Goal: Task Accomplishment & Management: Manage account settings

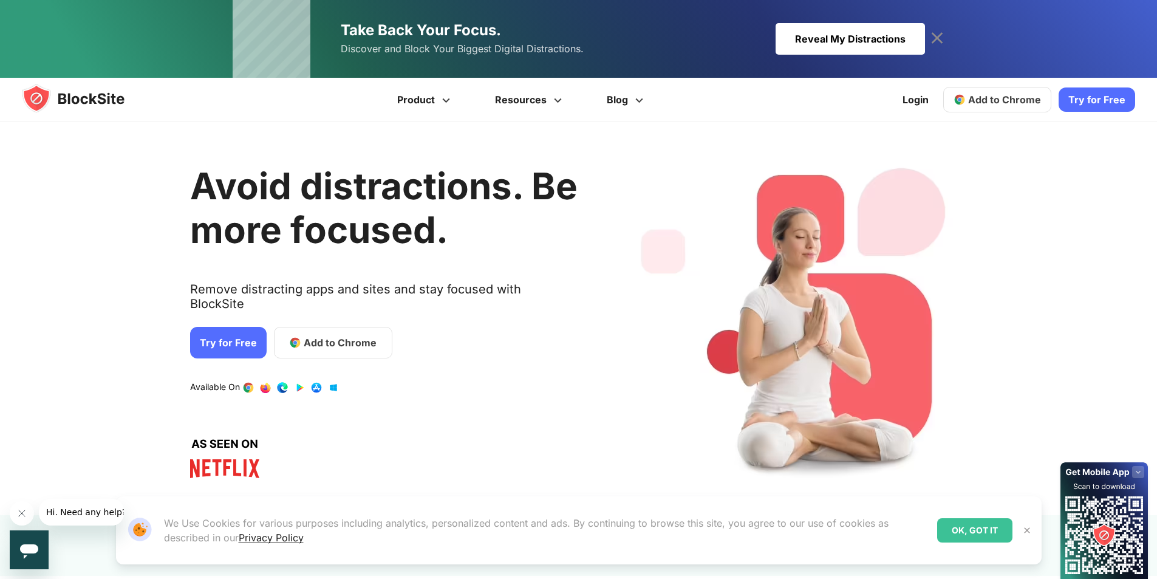
click at [971, 104] on link "Add to Chrome" at bounding box center [997, 100] width 108 height 26
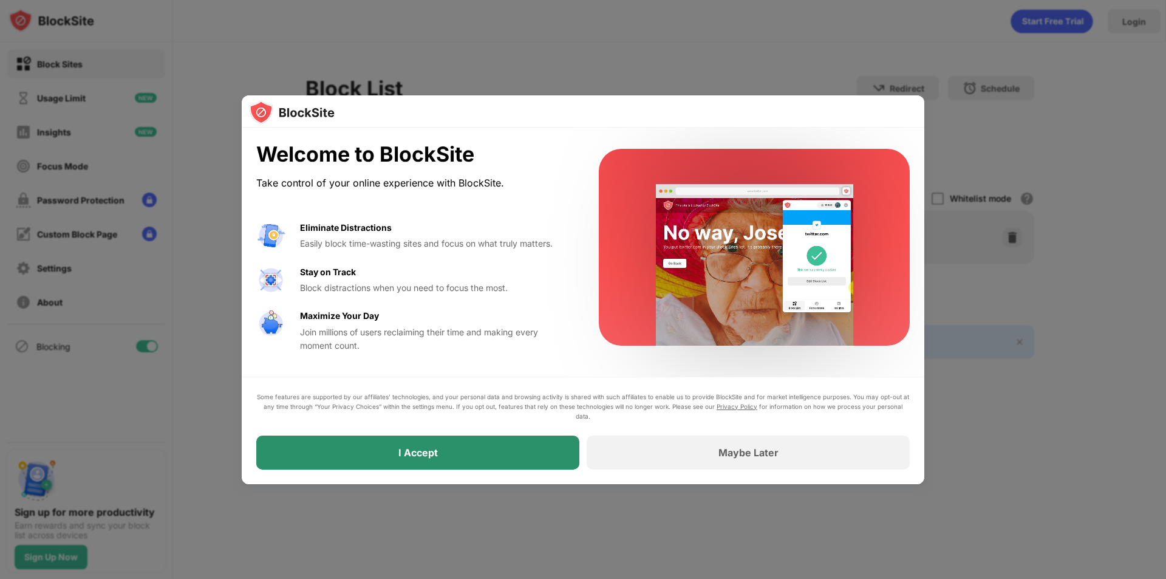
click at [403, 437] on div "I Accept" at bounding box center [417, 452] width 323 height 34
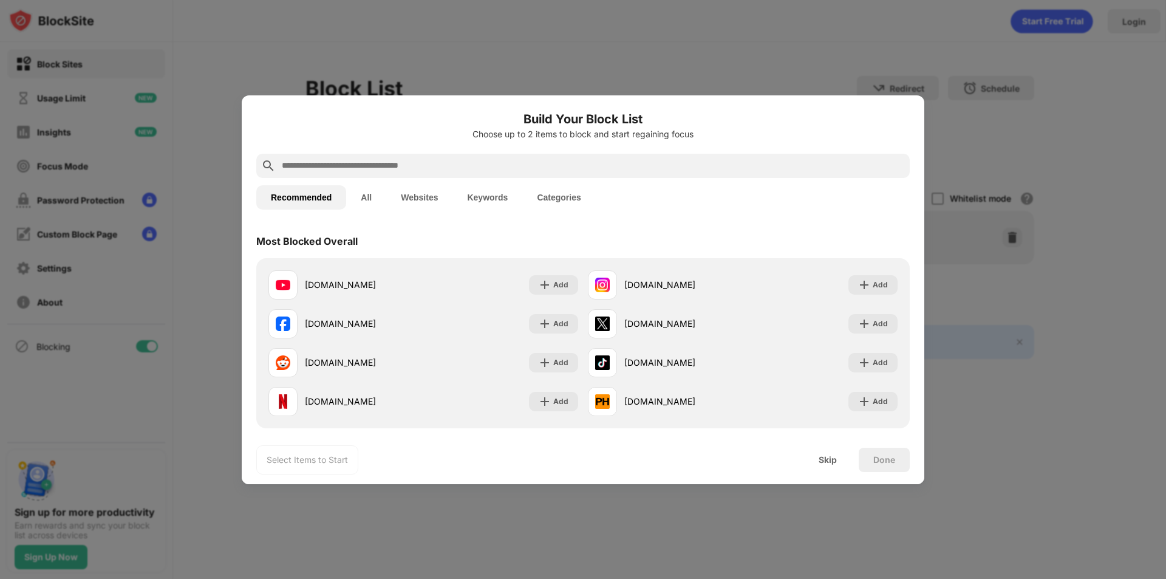
click at [440, 174] on div at bounding box center [583, 166] width 654 height 24
click at [443, 169] on input "text" at bounding box center [593, 166] width 624 height 15
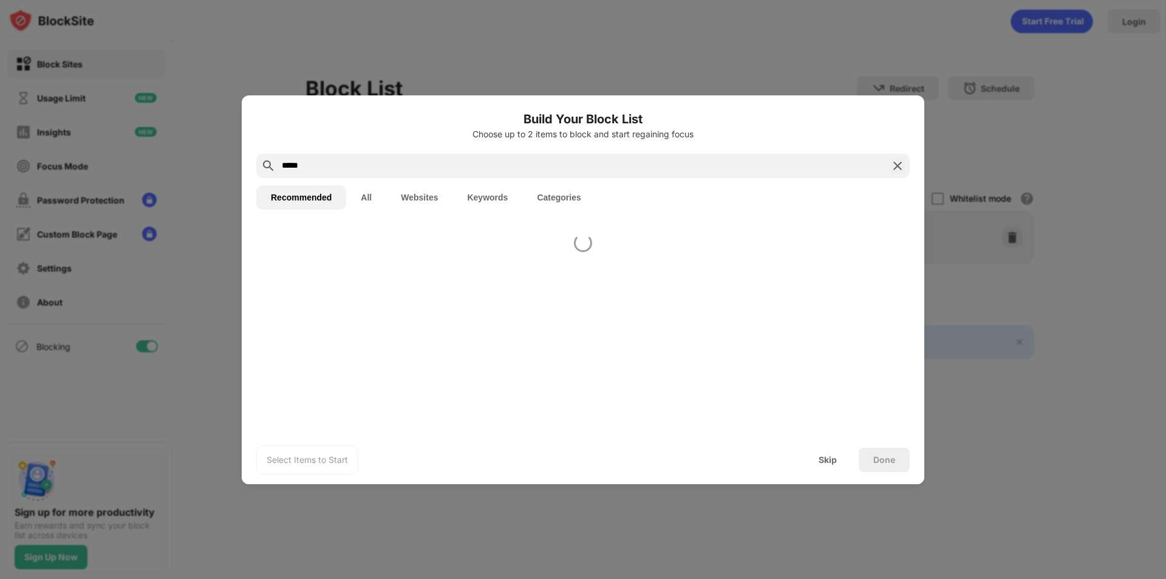
type input "*****"
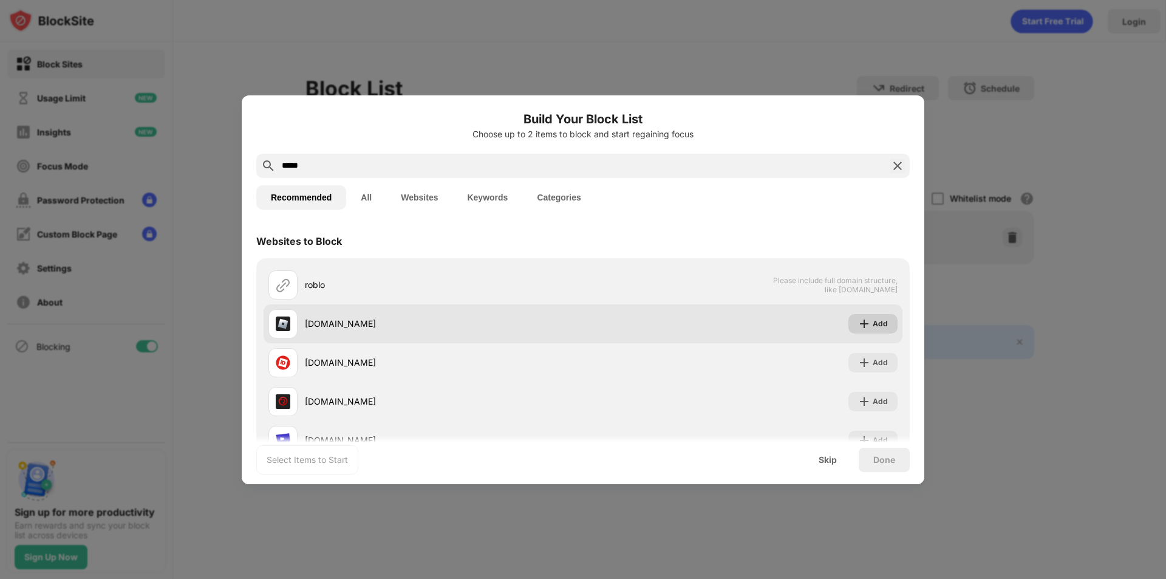
click at [853, 331] on div "Add" at bounding box center [872, 323] width 49 height 19
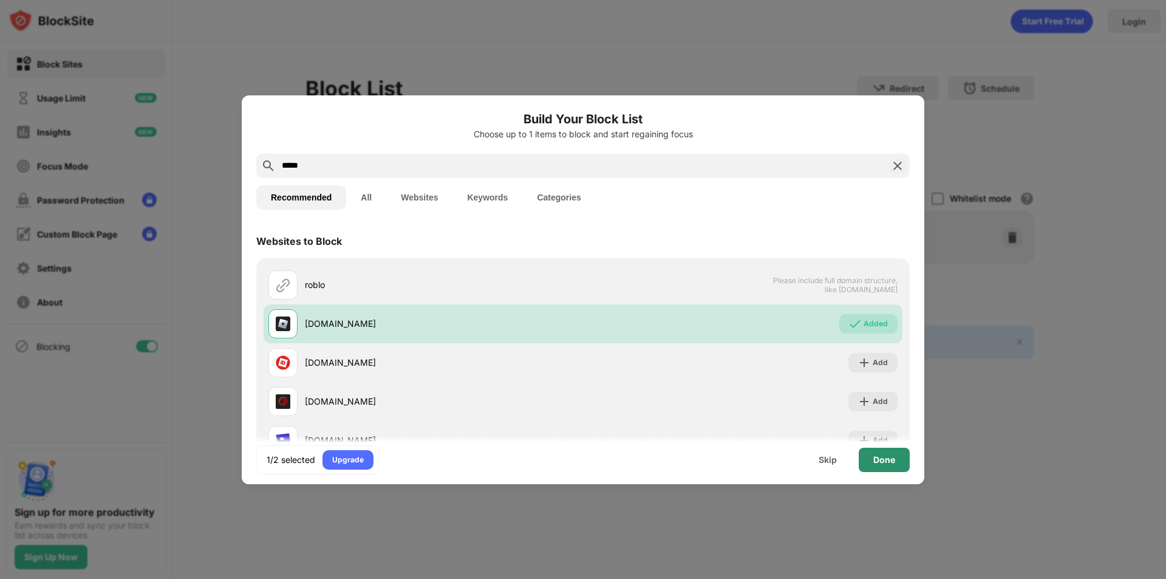
click at [896, 460] on div "Done" at bounding box center [884, 460] width 51 height 24
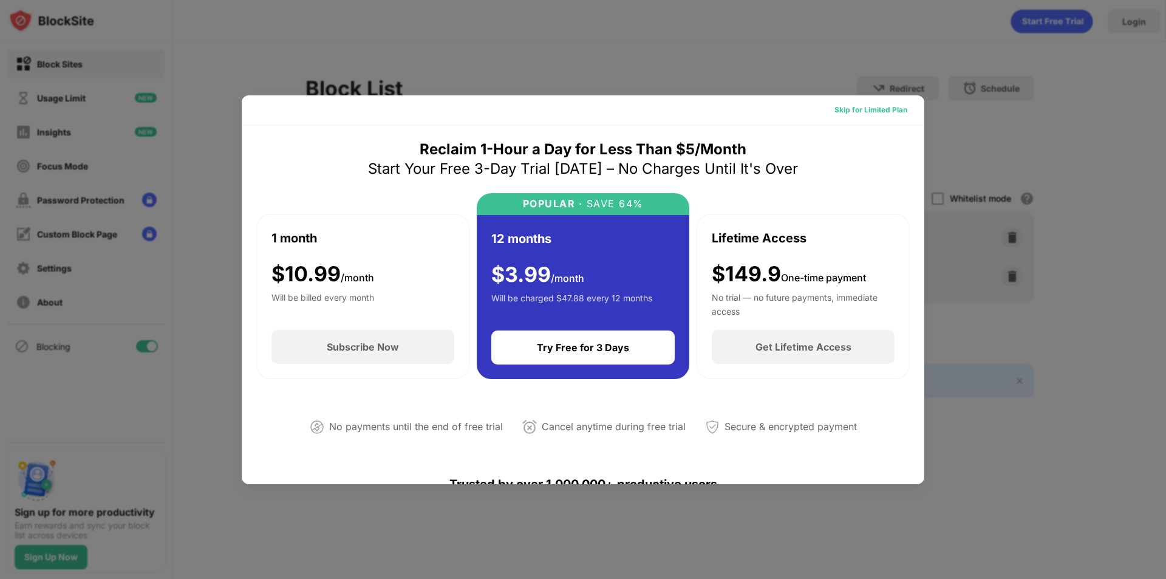
click at [877, 108] on div "Skip for Limited Plan" at bounding box center [870, 110] width 73 height 12
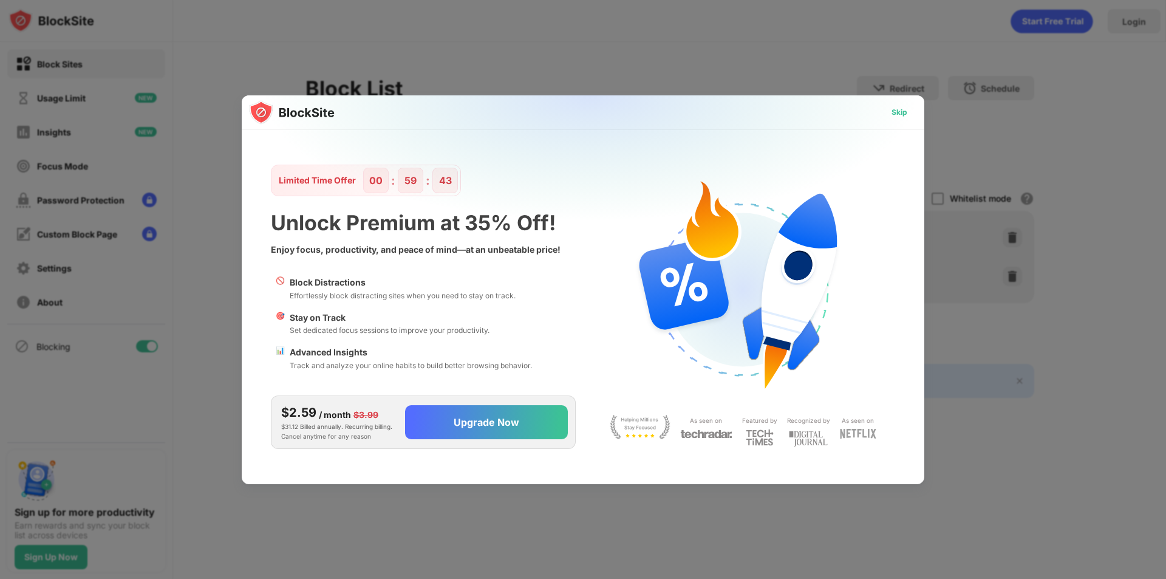
click at [904, 108] on div "Skip" at bounding box center [900, 112] width 16 height 12
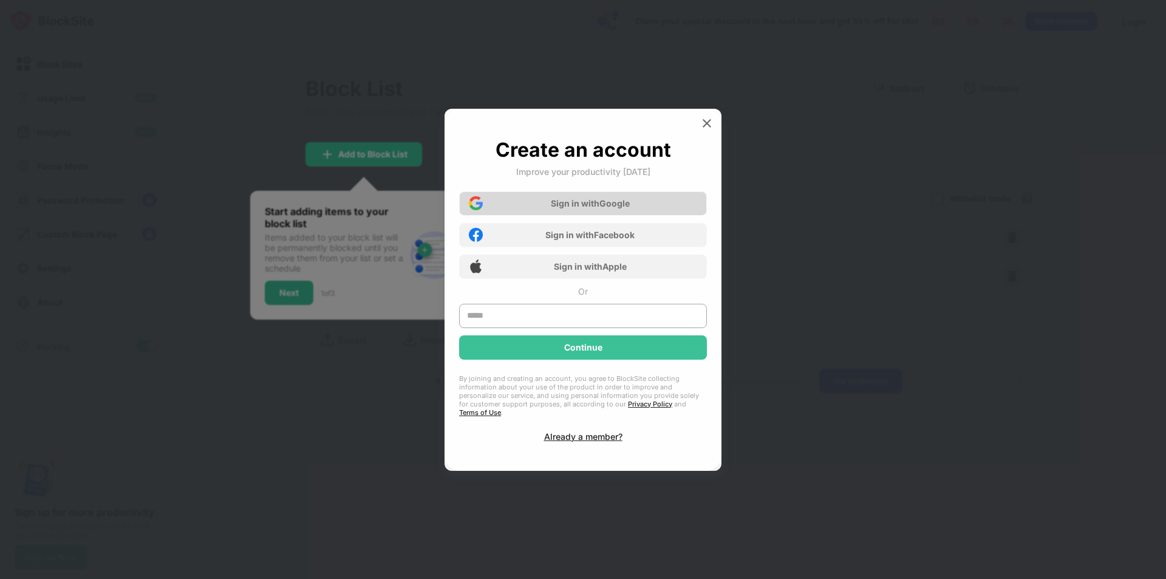
click at [674, 216] on div "Sign in with Google" at bounding box center [583, 203] width 248 height 24
click at [711, 126] on img at bounding box center [707, 123] width 12 height 12
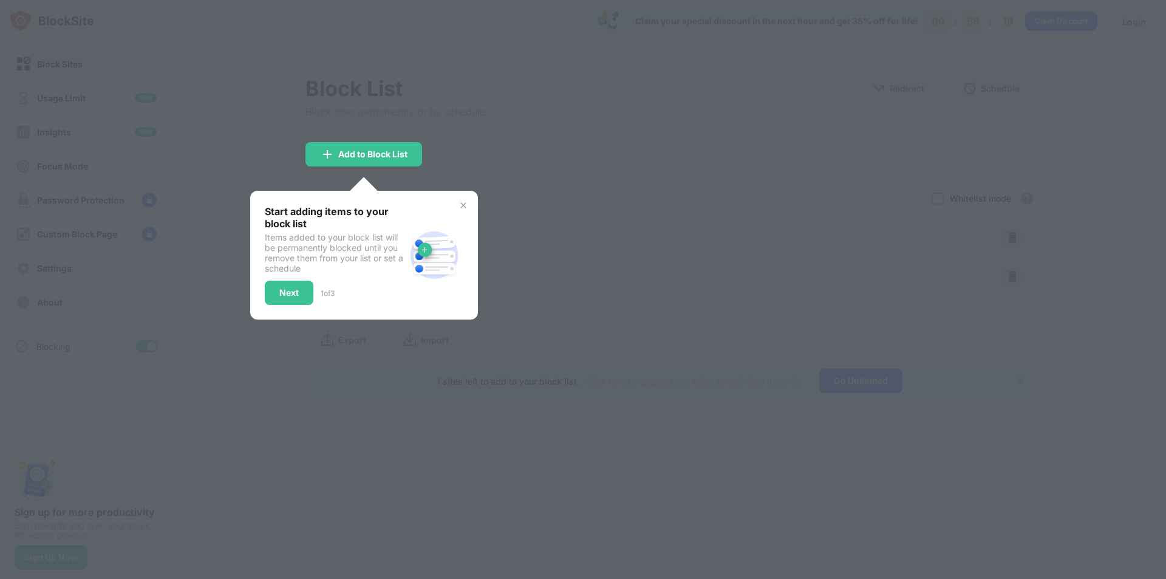
click at [461, 200] on div "Start adding items to your block list Items added to your block list will be pe…" at bounding box center [364, 255] width 228 height 129
click at [459, 205] on img at bounding box center [464, 205] width 10 height 10
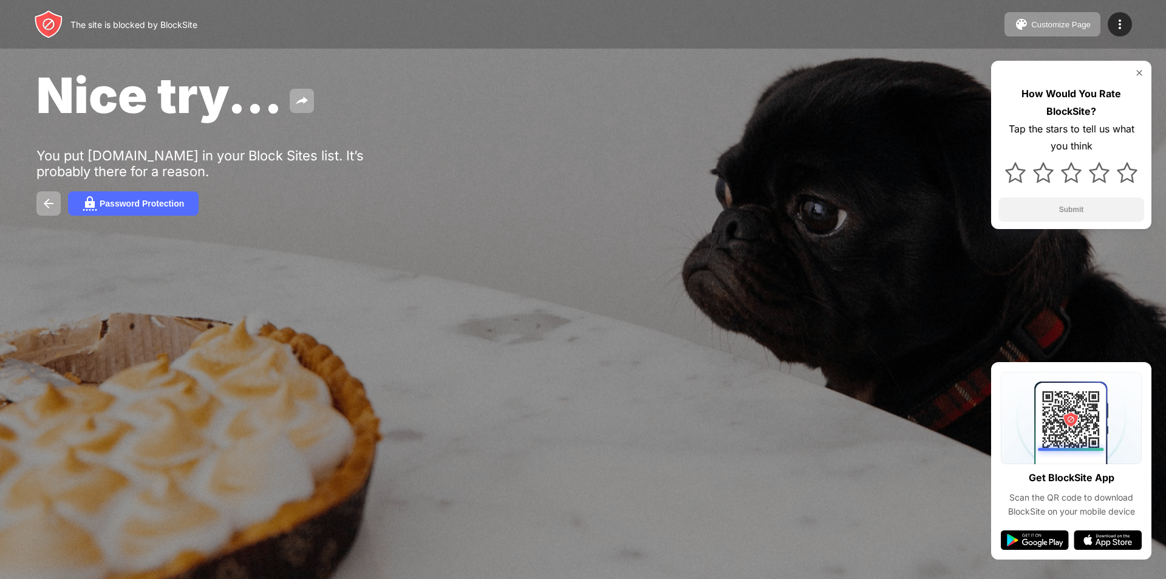
click at [1133, 68] on div at bounding box center [1071, 73] width 146 height 10
click at [1140, 77] on img at bounding box center [1140, 73] width 10 height 10
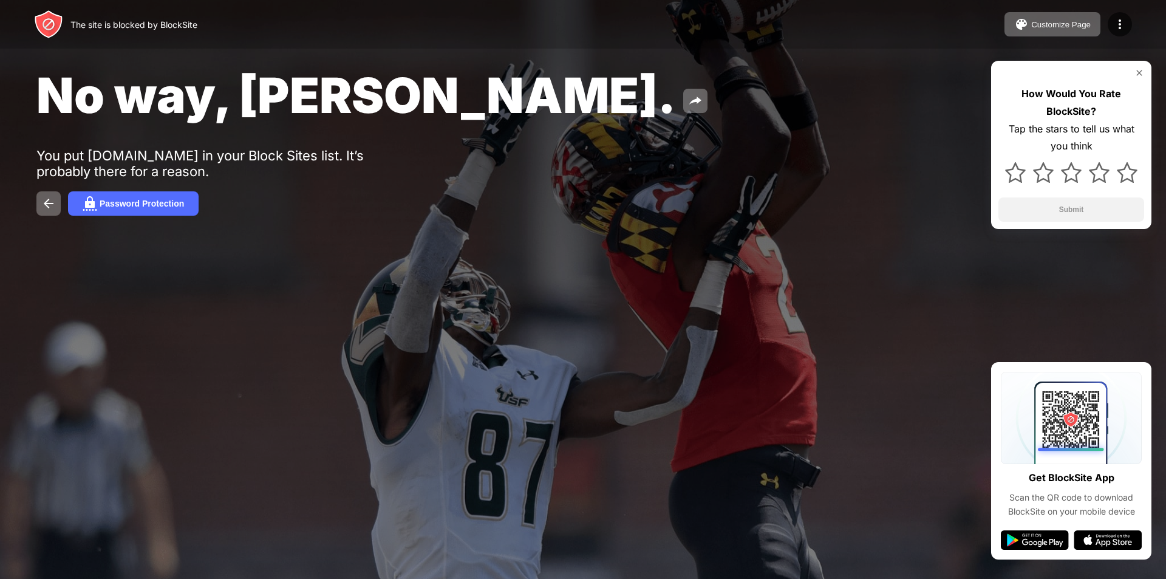
click at [1144, 69] on img at bounding box center [1140, 73] width 10 height 10
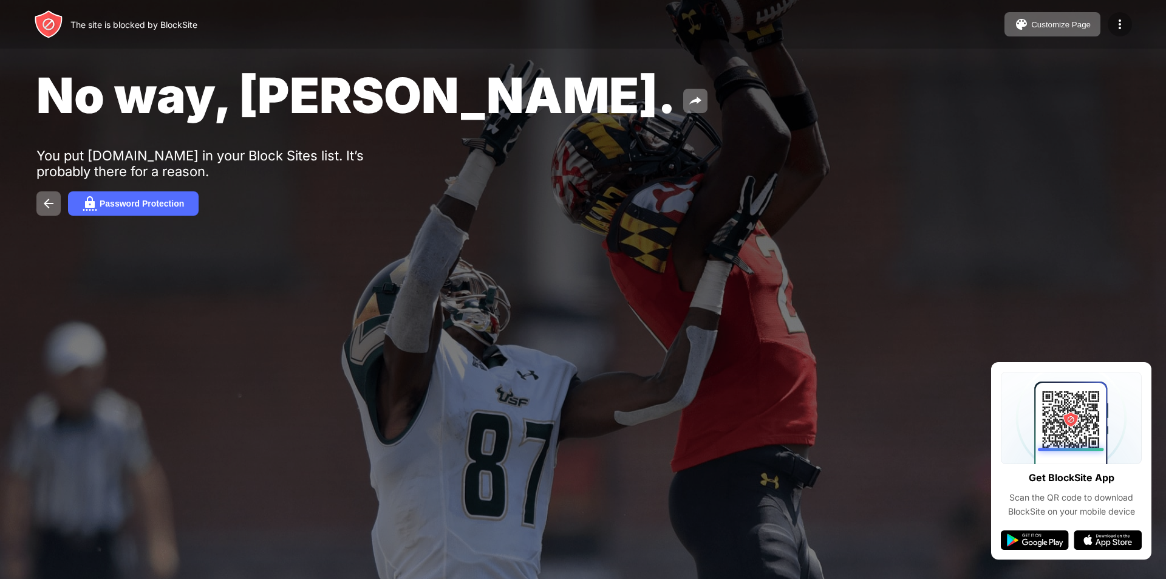
click at [1117, 25] on img at bounding box center [1120, 24] width 15 height 15
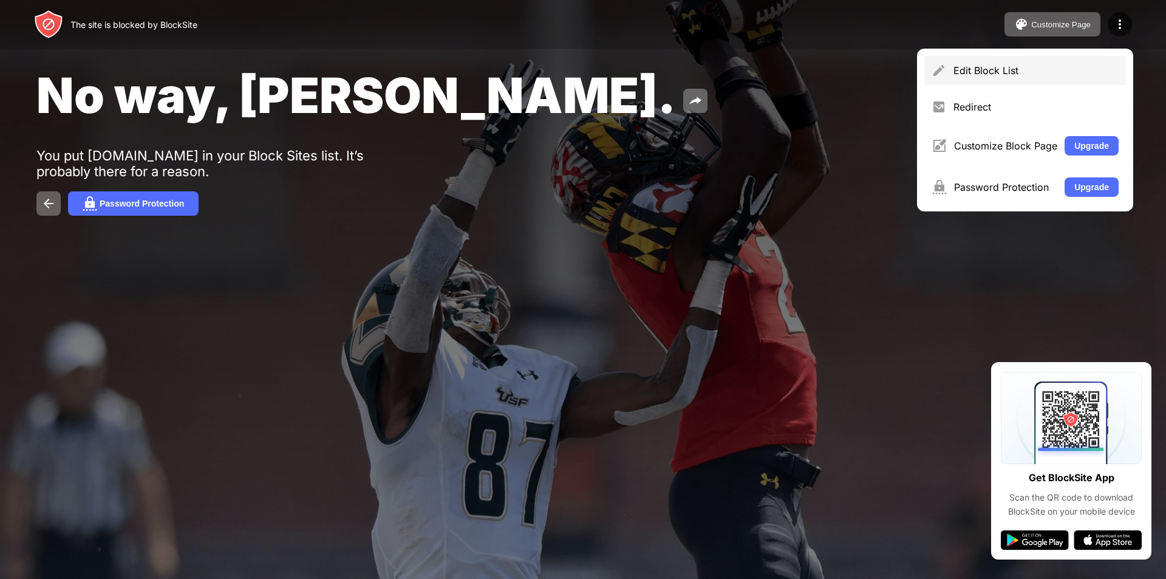
click at [1007, 67] on div "Edit Block List" at bounding box center [1036, 70] width 165 height 12
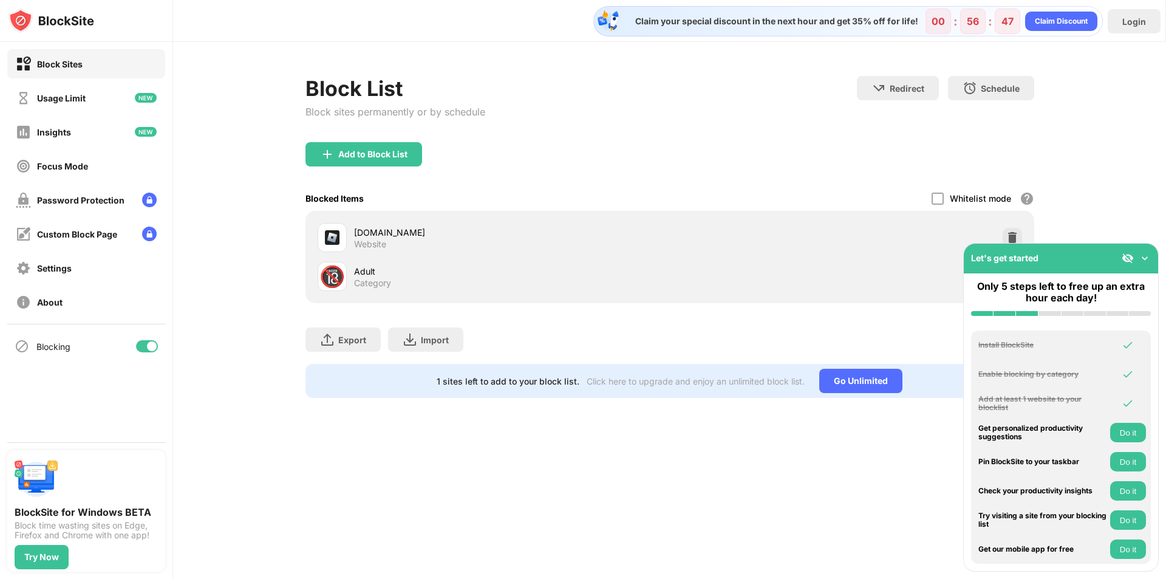
click at [1142, 254] on img at bounding box center [1145, 258] width 12 height 12
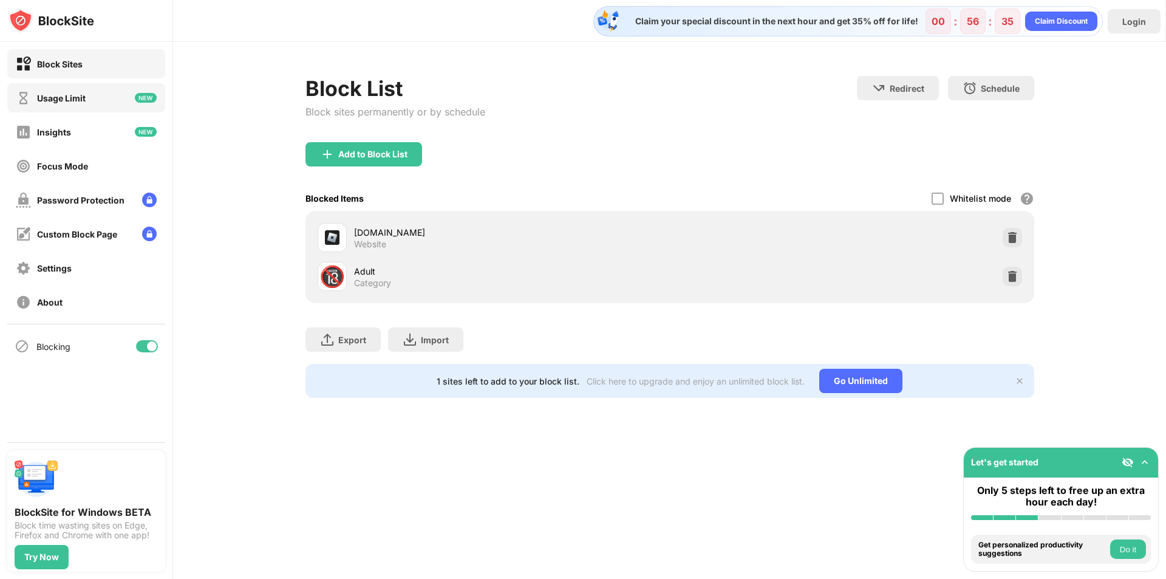
click at [97, 106] on div "Usage Limit" at bounding box center [86, 97] width 158 height 29
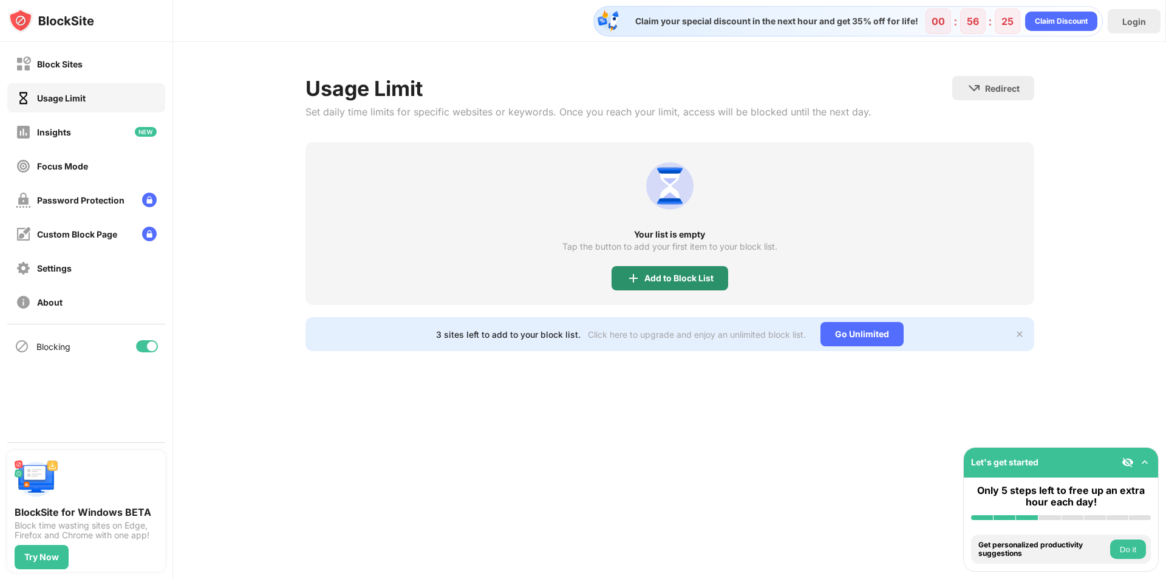
click at [644, 268] on div "Add to Block List" at bounding box center [670, 278] width 117 height 24
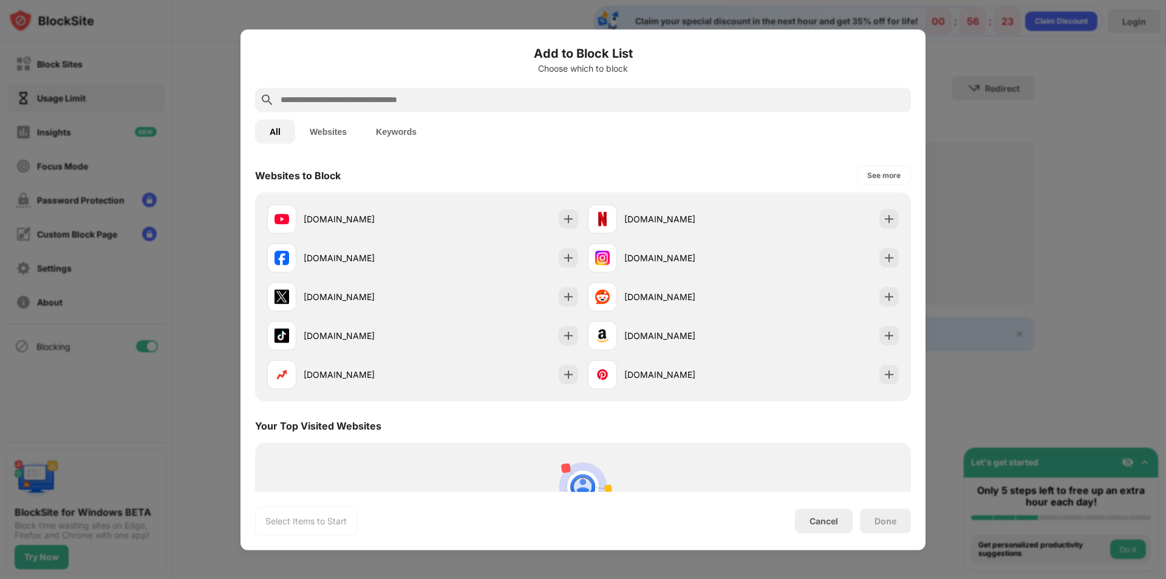
click at [377, 94] on input "text" at bounding box center [592, 99] width 627 height 15
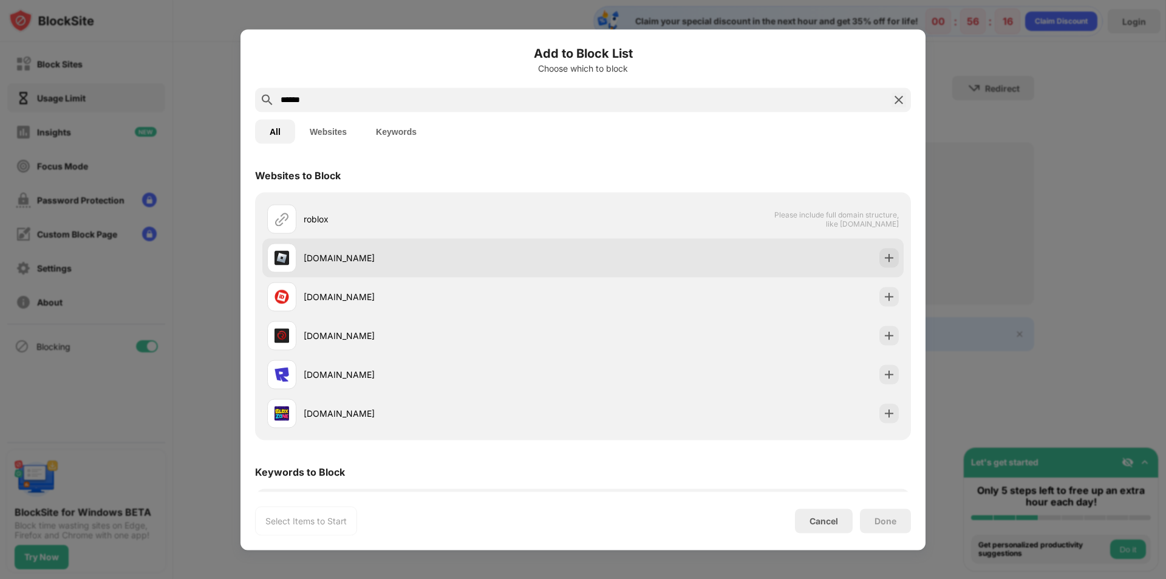
type input "******"
click at [415, 261] on div "[DOMAIN_NAME]" at bounding box center [443, 257] width 279 height 13
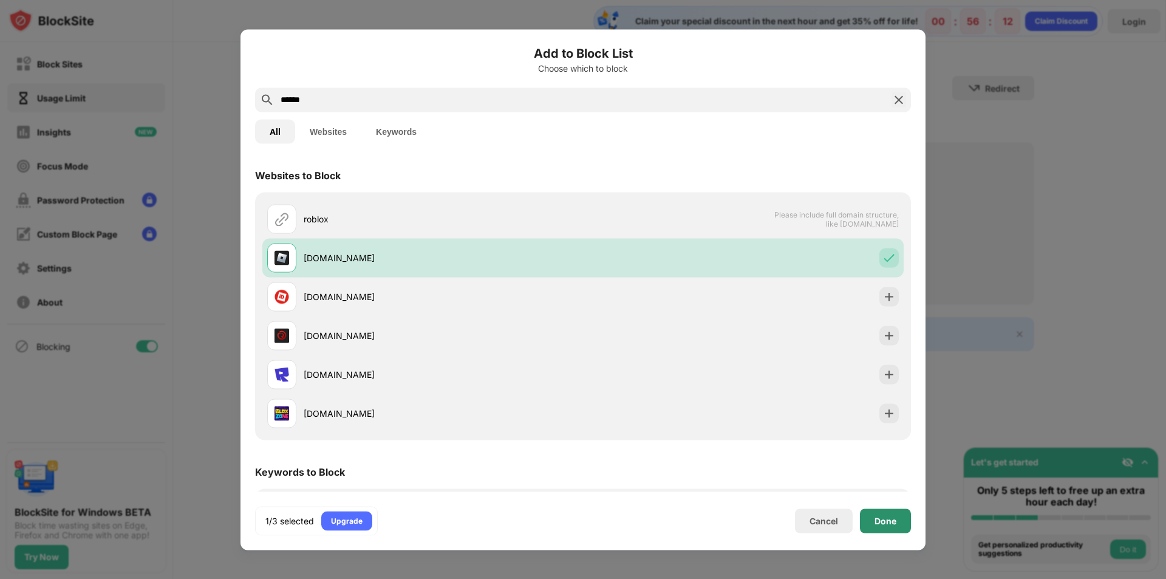
click at [881, 521] on div "Done" at bounding box center [886, 521] width 22 height 10
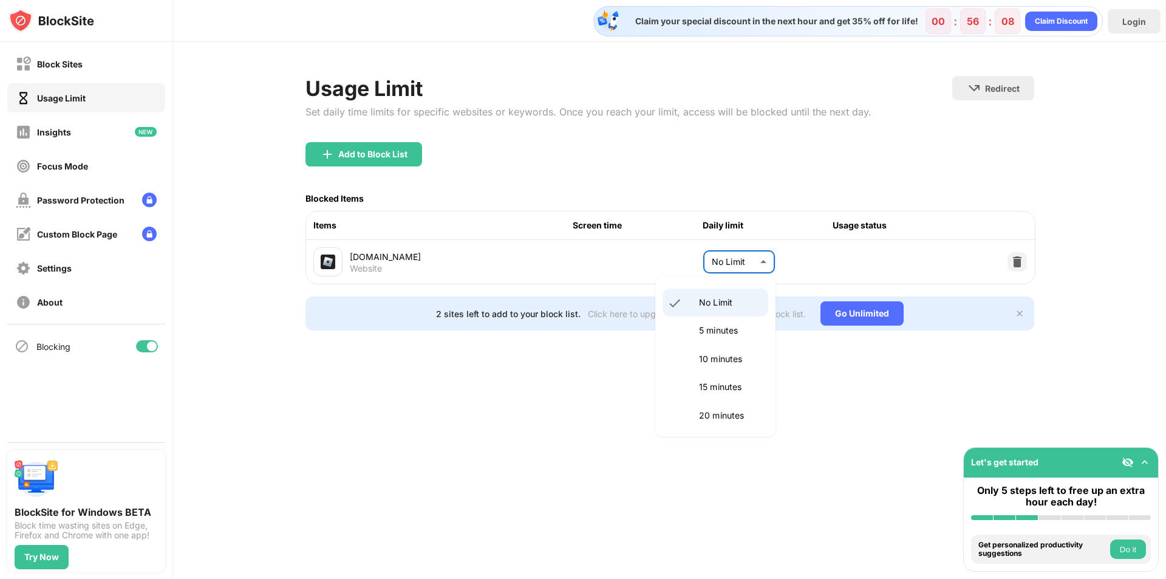
click at [762, 275] on body "Block Sites Usage Limit Insights Focus Mode Password Protection Custom Block Pa…" at bounding box center [583, 289] width 1166 height 579
click at [716, 321] on li "5 minutes" at bounding box center [716, 330] width 106 height 28
type input "*"
click at [582, 364] on div "Usage Limit Set daily time limits for specific websites or keywords. Once you r…" at bounding box center [669, 203] width 993 height 322
click at [722, 252] on body "Block Sites Usage Limit Insights Focus Mode Password Protection Custom Block Pa…" at bounding box center [583, 289] width 1166 height 579
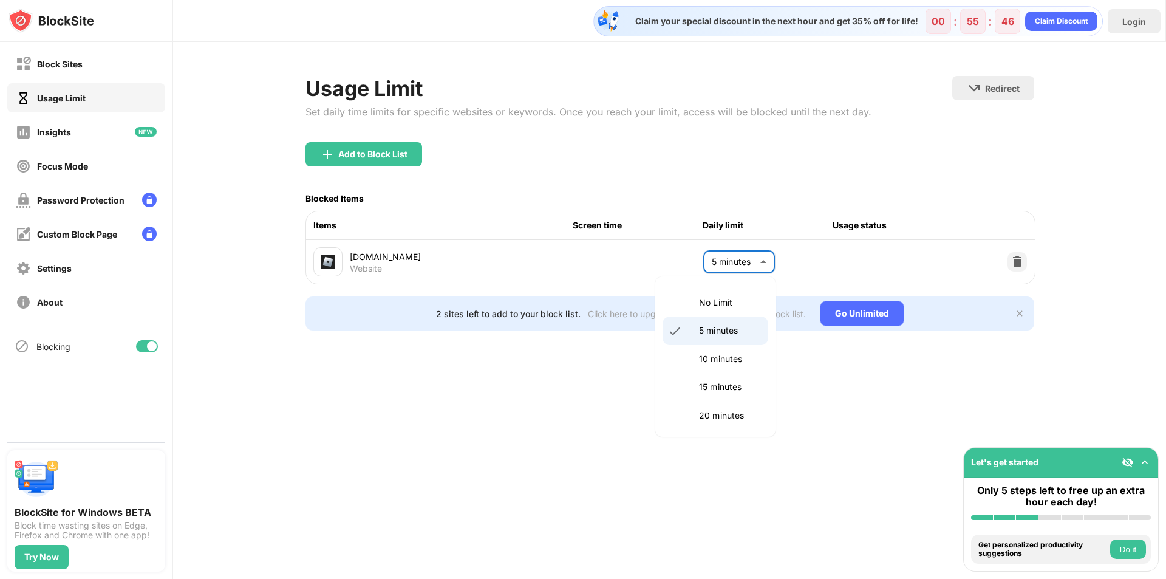
click at [237, 257] on div at bounding box center [583, 289] width 1166 height 579
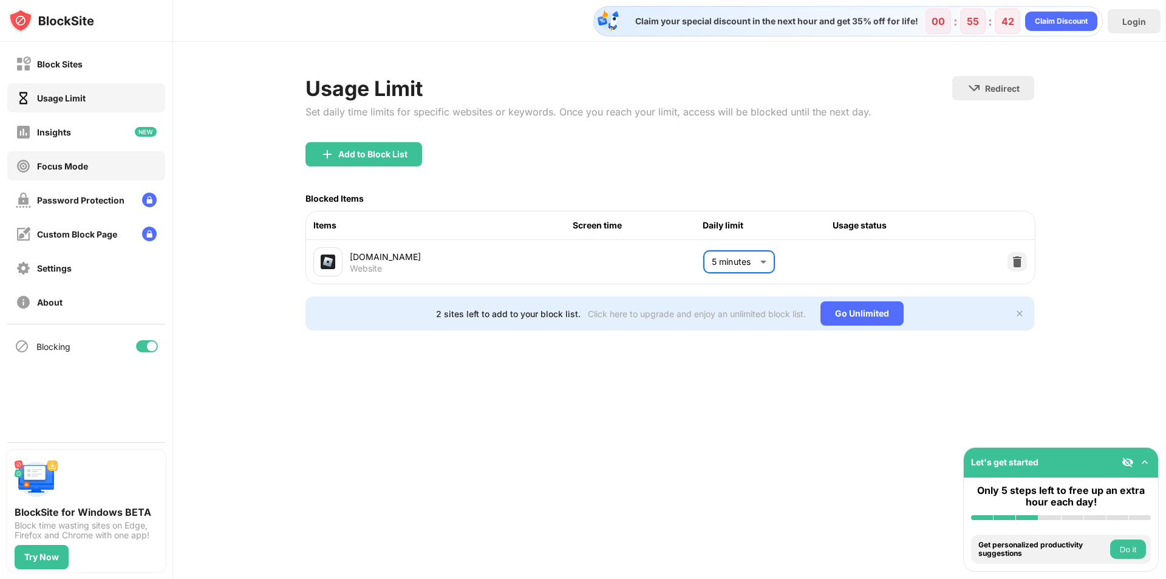
click at [80, 171] on div "Focus Mode" at bounding box center [52, 166] width 72 height 15
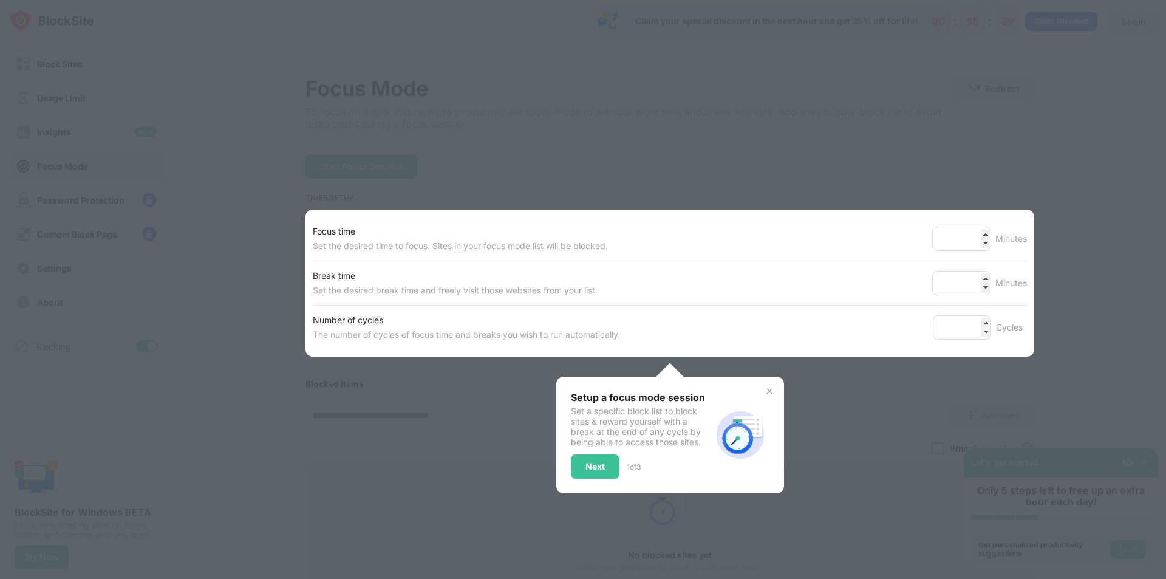
click at [510, 413] on div at bounding box center [583, 289] width 1166 height 579
click at [765, 395] on img at bounding box center [770, 391] width 10 height 10
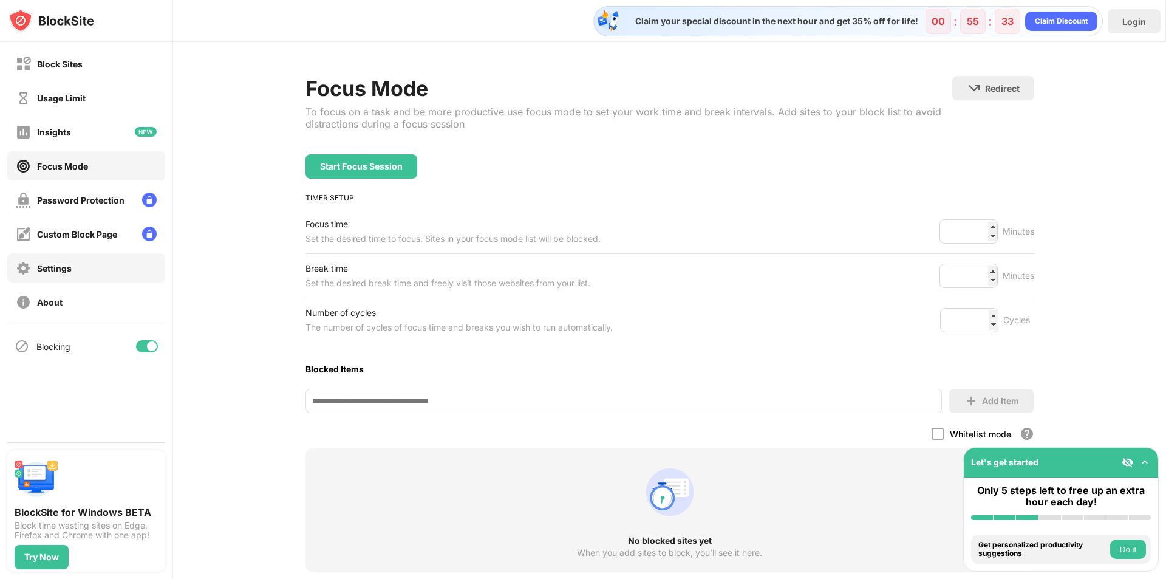
click at [104, 273] on div "Settings" at bounding box center [86, 267] width 158 height 29
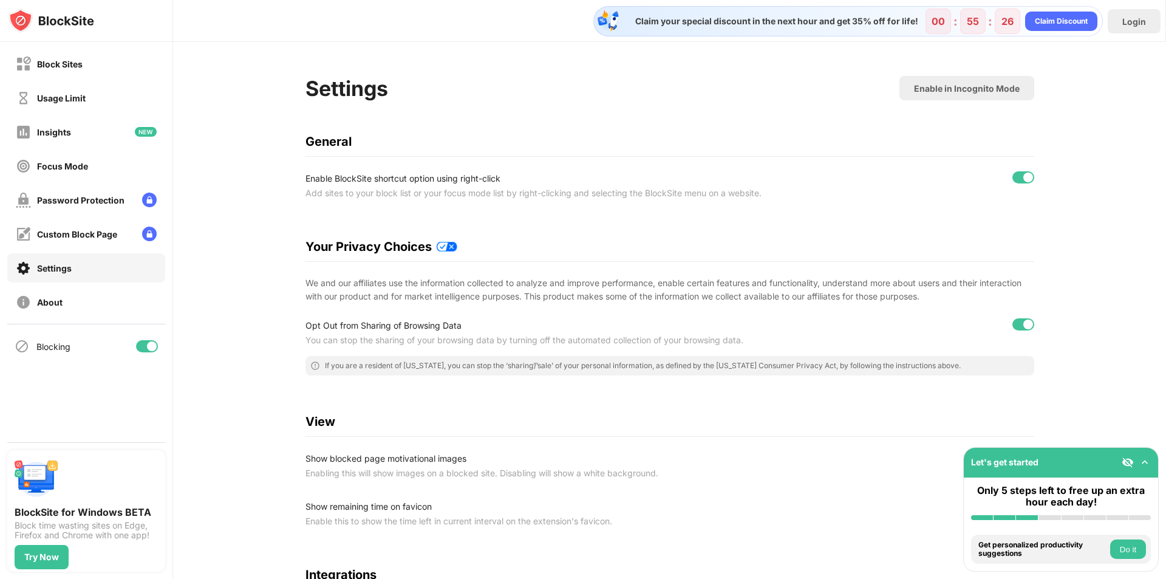
scroll to position [121, 0]
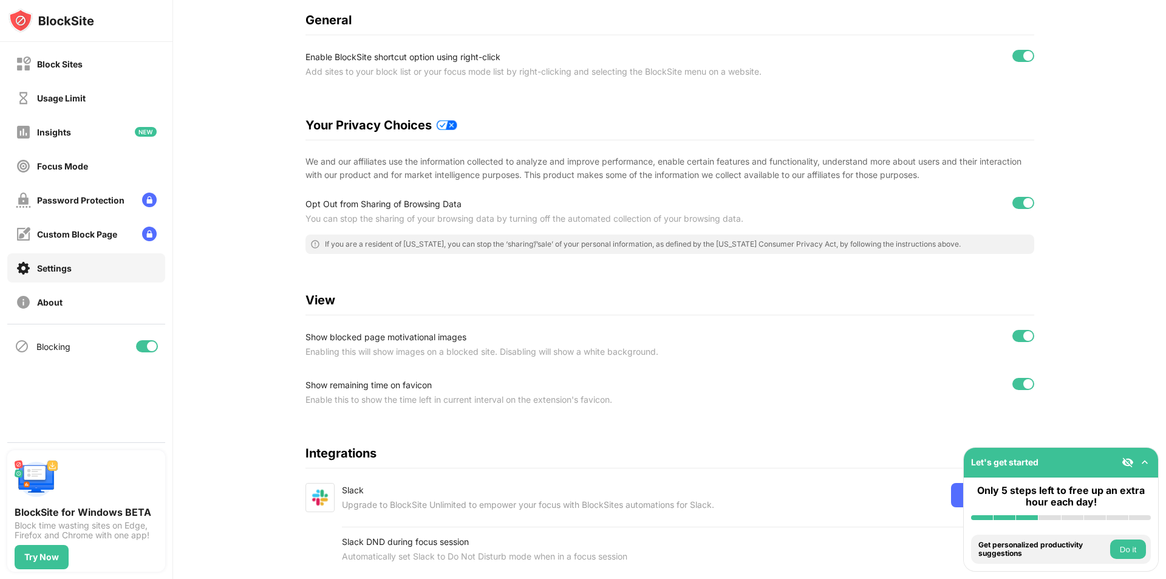
click at [1011, 330] on div "Show blocked page motivational images Enabling this will show images on a block…" at bounding box center [669, 344] width 729 height 29
click at [1016, 338] on div at bounding box center [1023, 336] width 22 height 12
click at [1019, 388] on div at bounding box center [1023, 384] width 22 height 12
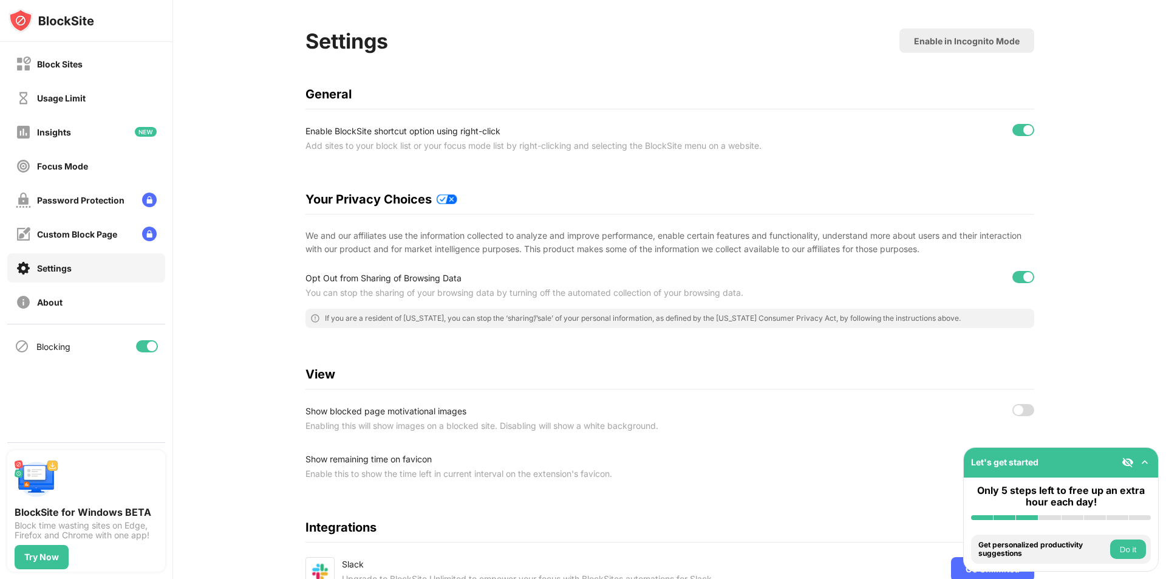
scroll to position [0, 0]
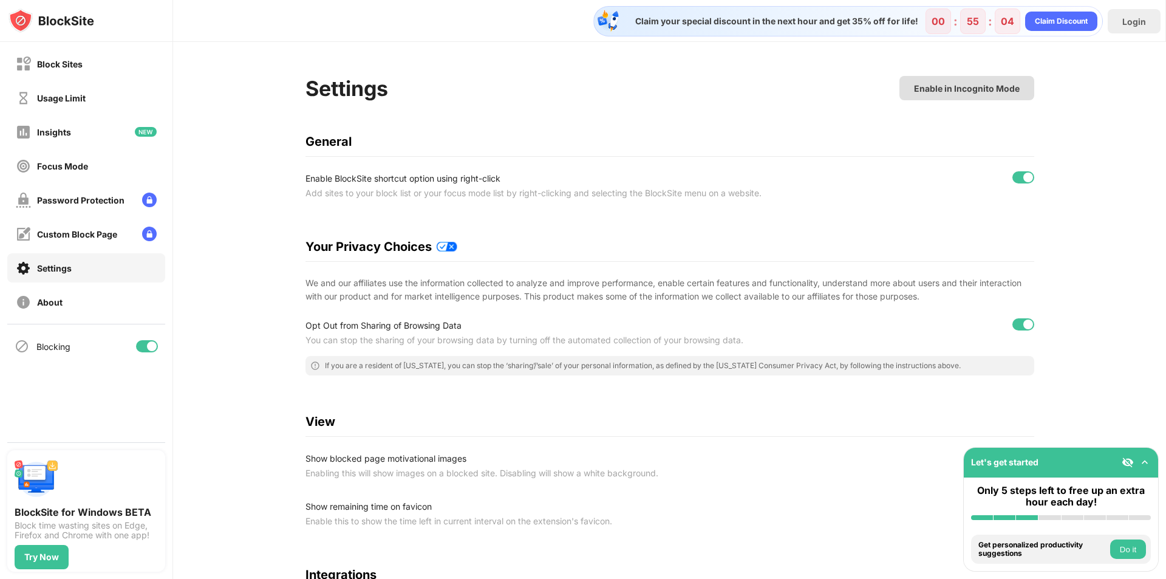
click at [995, 94] on div "Enable in Incognito Mode" at bounding box center [966, 88] width 135 height 24
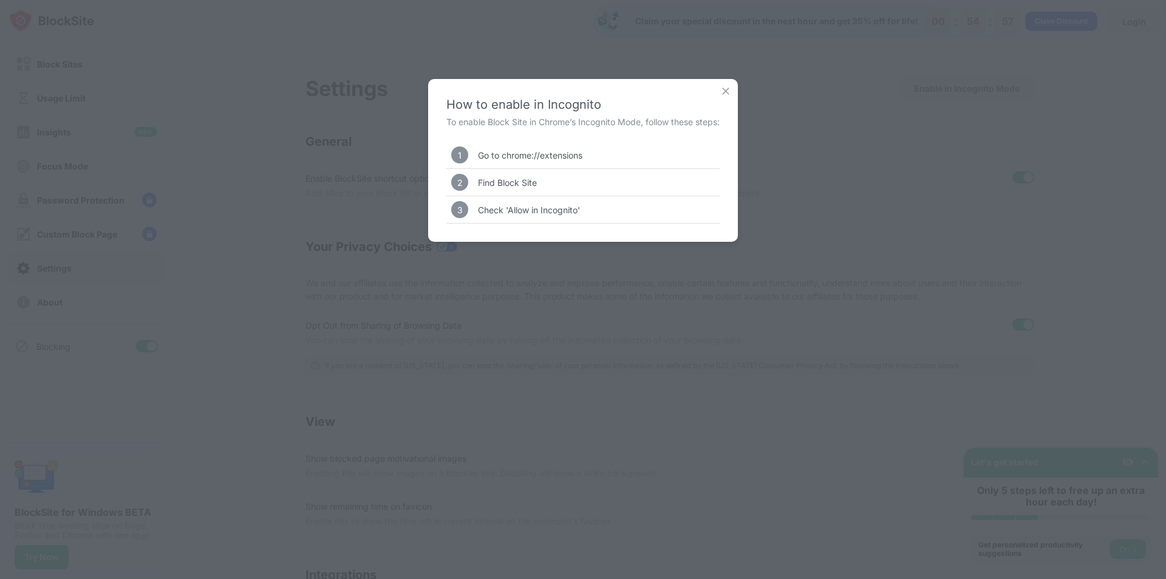
click at [726, 91] on img at bounding box center [726, 91] width 12 height 12
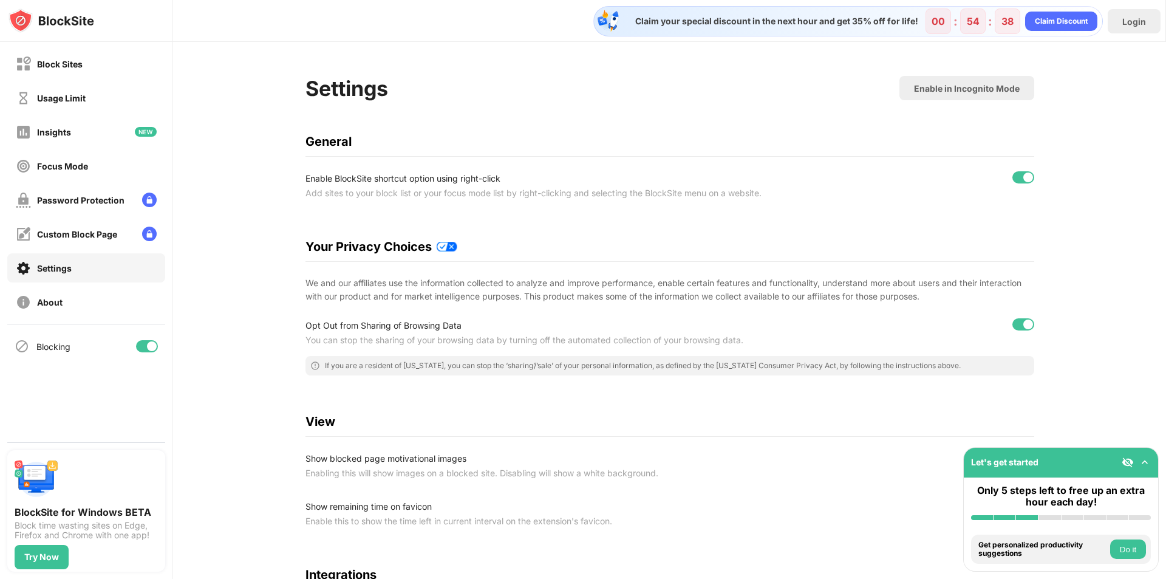
click at [1026, 177] on div at bounding box center [1028, 177] width 10 height 10
click at [972, 78] on div "Enable in Incognito Mode" at bounding box center [966, 88] width 135 height 24
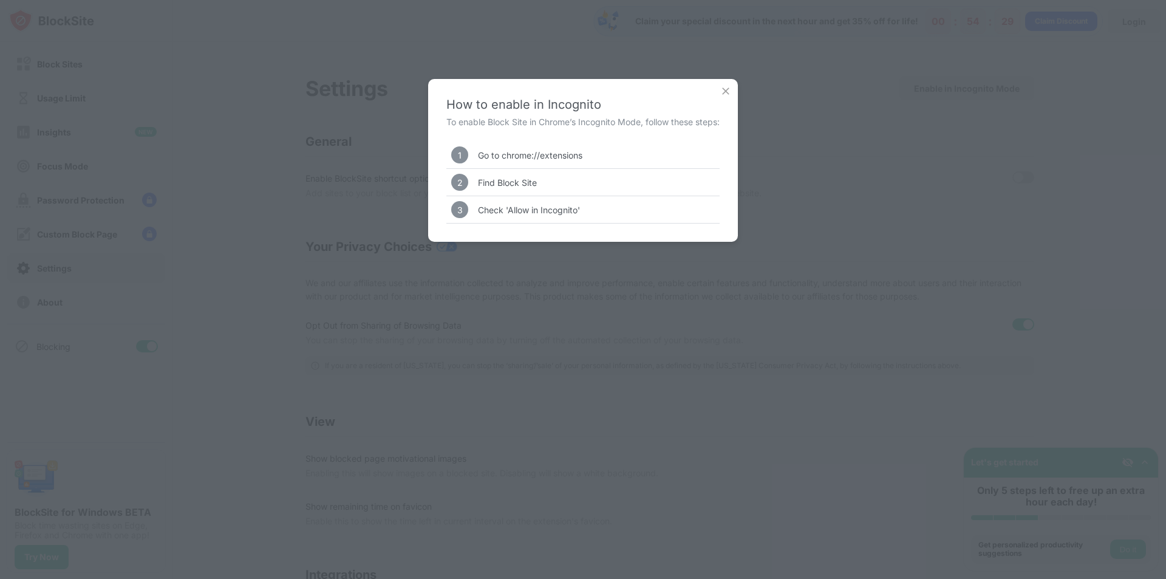
drag, startPoint x: 502, startPoint y: 155, endPoint x: 562, endPoint y: 144, distance: 61.1
click at [562, 144] on div "1 Go to chrome://extensions" at bounding box center [582, 155] width 273 height 27
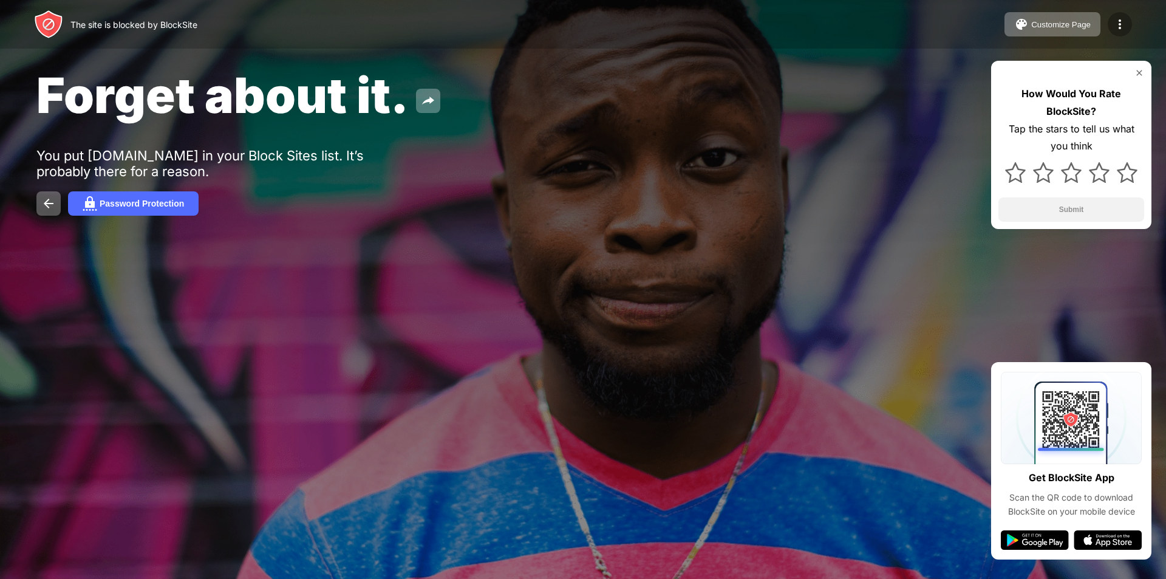
click at [1113, 21] on img at bounding box center [1120, 24] width 15 height 15
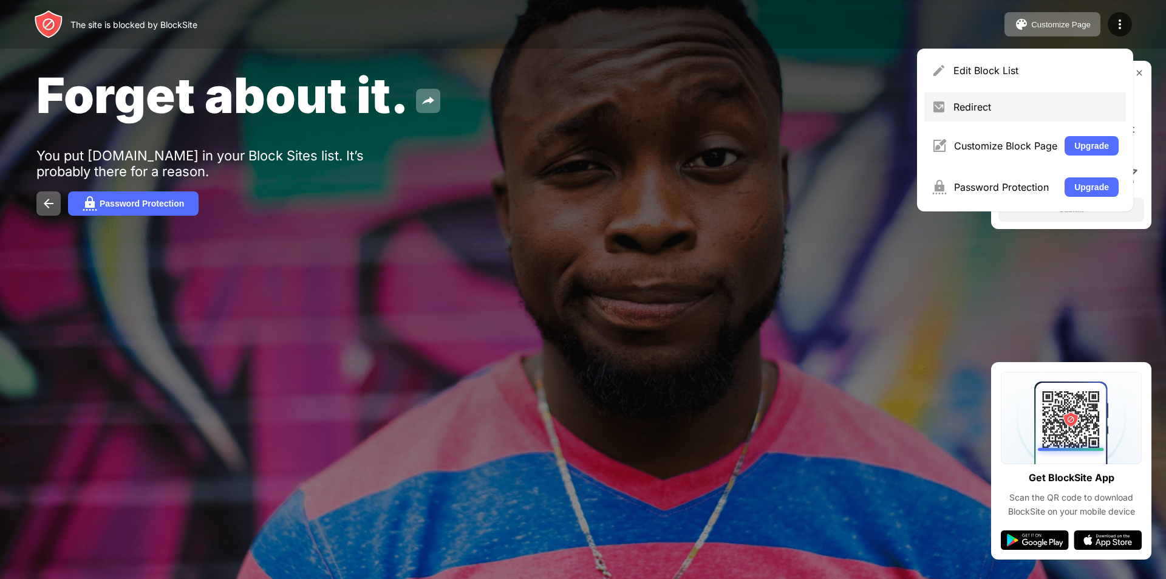
click at [996, 100] on div "Redirect" at bounding box center [1025, 106] width 202 height 29
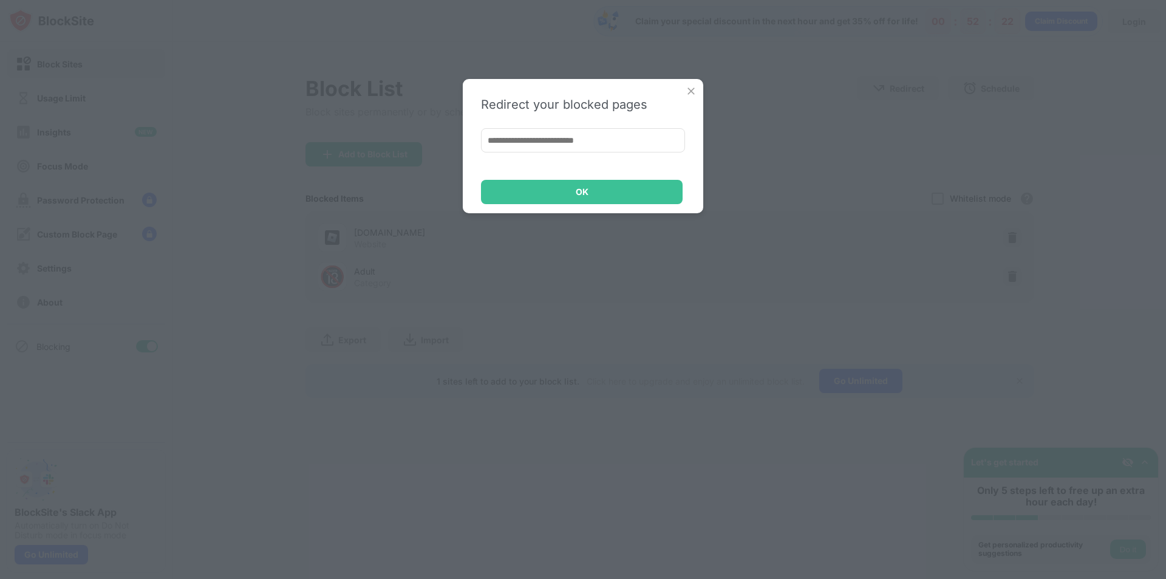
click at [689, 95] on img at bounding box center [691, 91] width 12 height 12
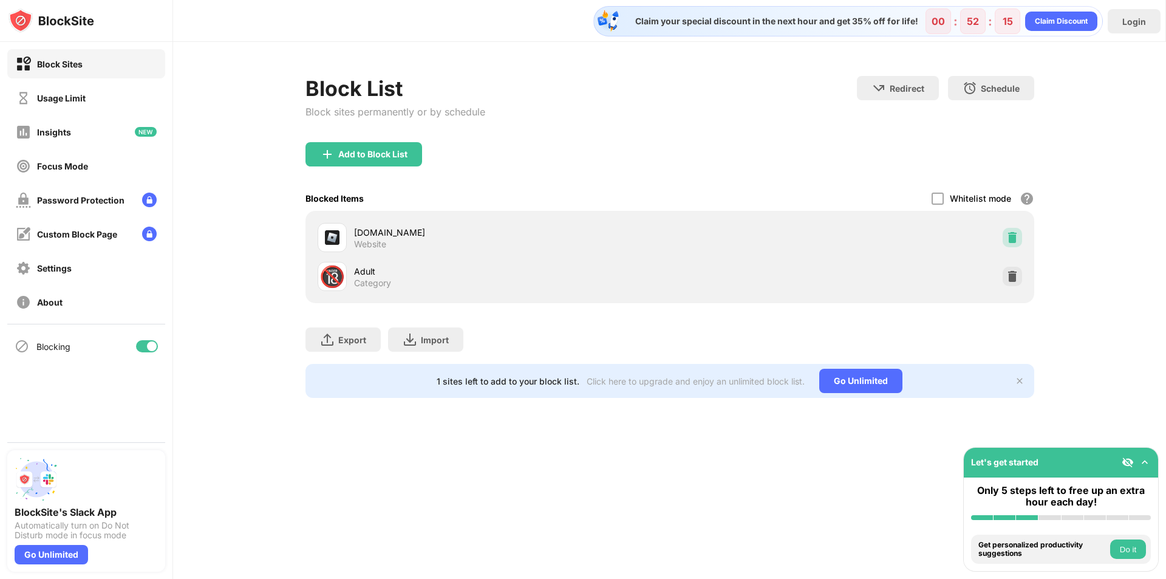
click at [1011, 241] on img at bounding box center [1012, 237] width 12 height 12
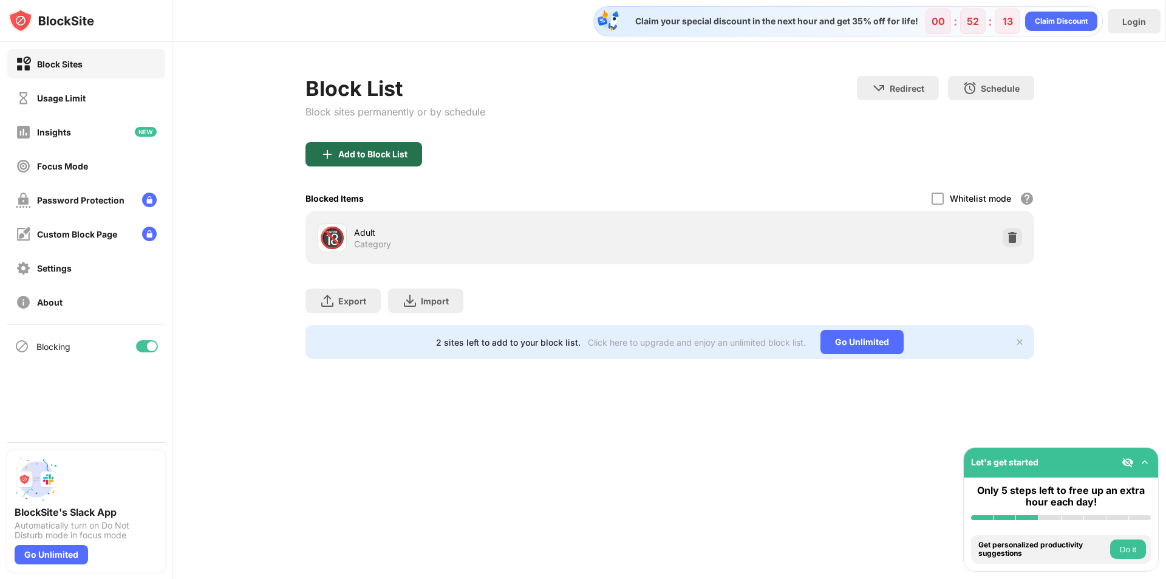
click at [363, 160] on div "Add to Block List" at bounding box center [363, 154] width 117 height 24
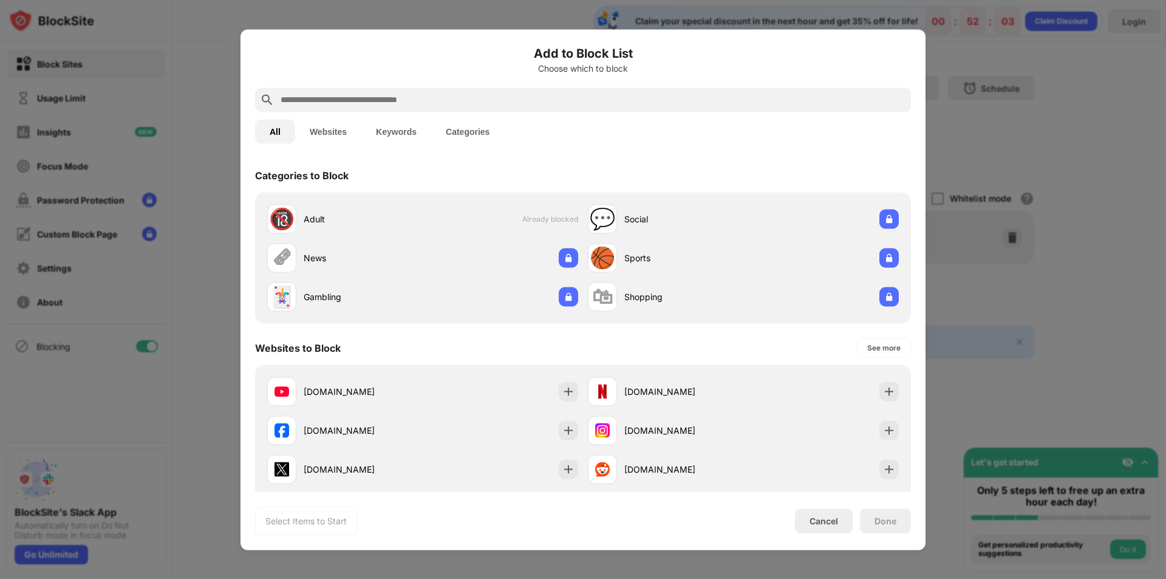
click at [316, 99] on input "text" at bounding box center [592, 99] width 627 height 15
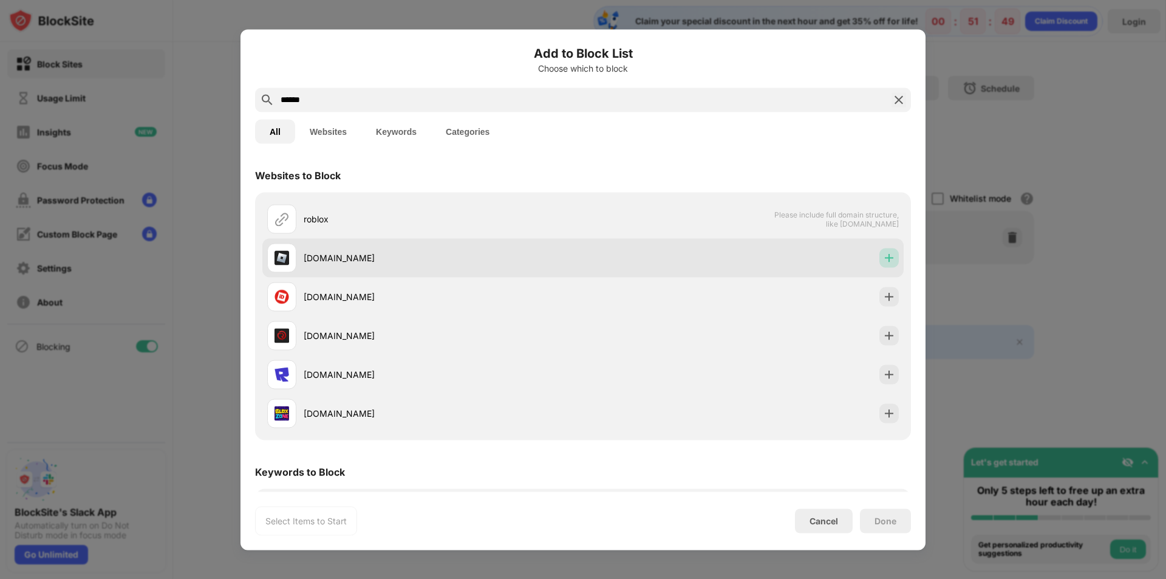
click at [879, 265] on div at bounding box center [888, 257] width 19 height 19
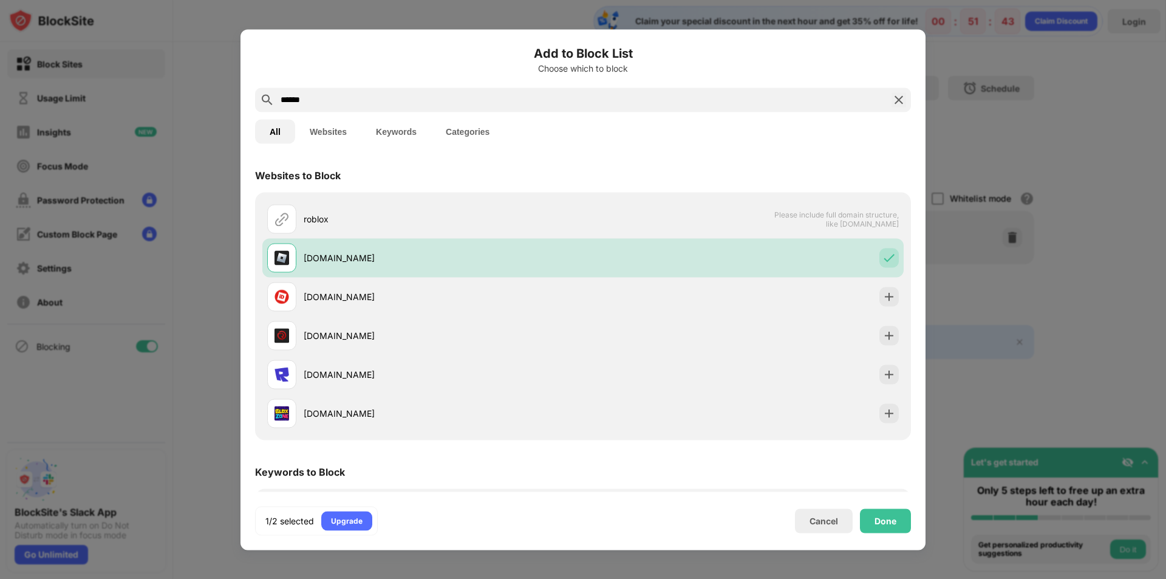
click at [445, 103] on input "******" at bounding box center [582, 99] width 607 height 15
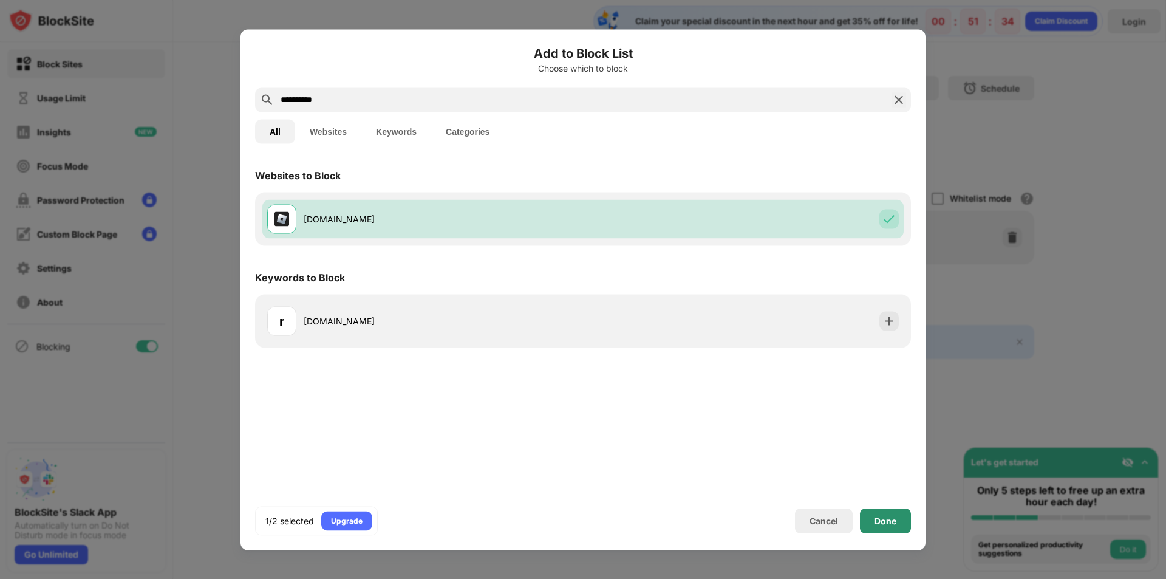
type input "**********"
click at [897, 516] on div "Done" at bounding box center [885, 520] width 51 height 24
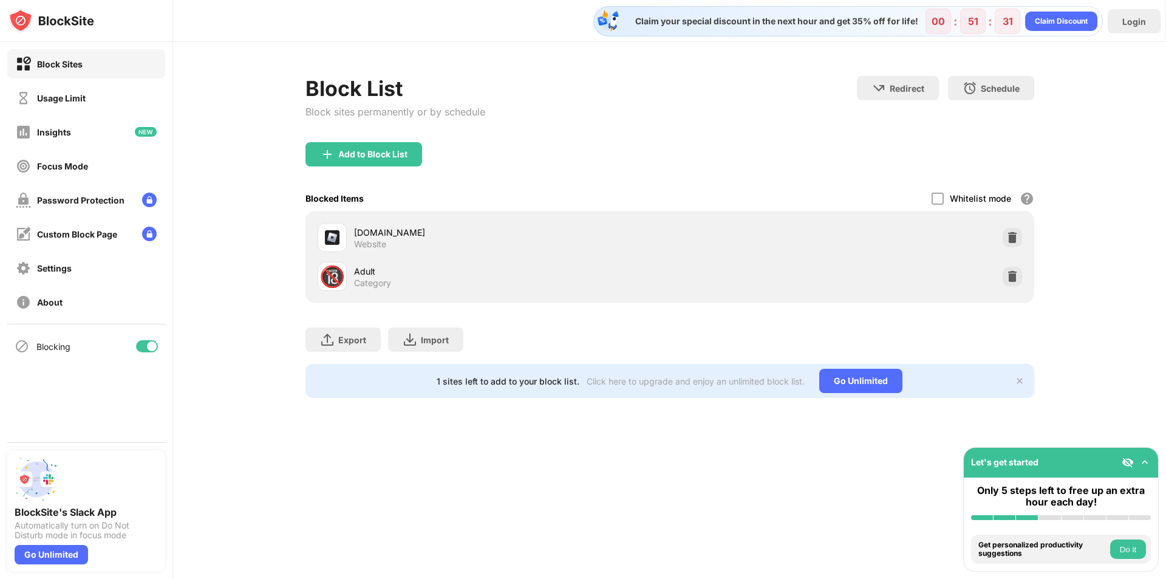
click at [957, 199] on div "Whitelist mode" at bounding box center [980, 198] width 61 height 10
click at [947, 199] on div "Whitelist mode Block all websites except for those in your whitelist. Whitelist…" at bounding box center [983, 198] width 103 height 25
click at [935, 200] on div at bounding box center [938, 199] width 12 height 12
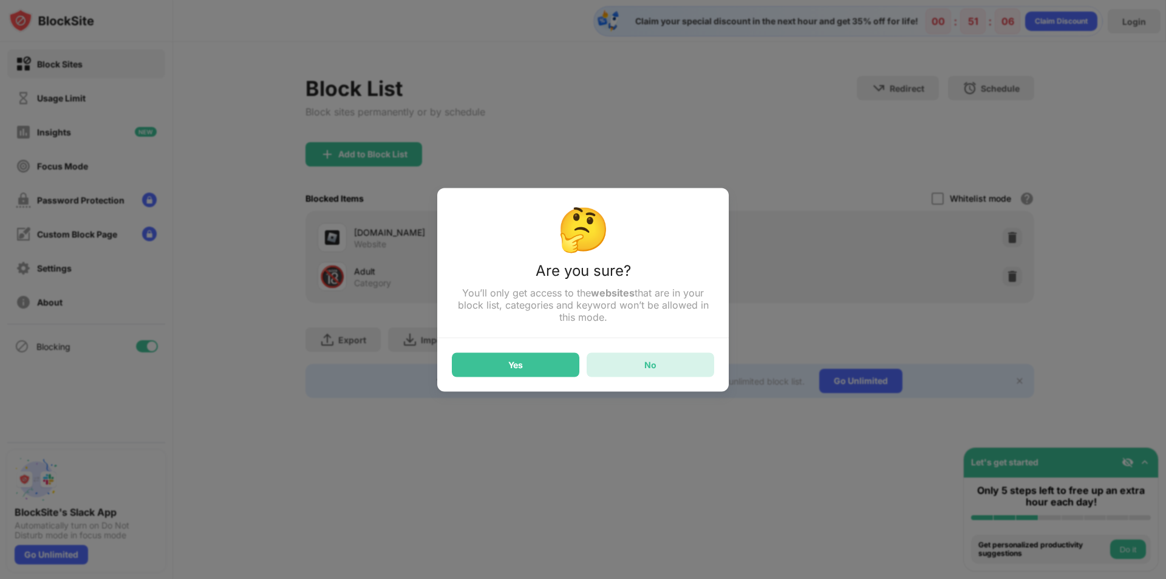
click at [648, 367] on div "No" at bounding box center [650, 365] width 12 height 10
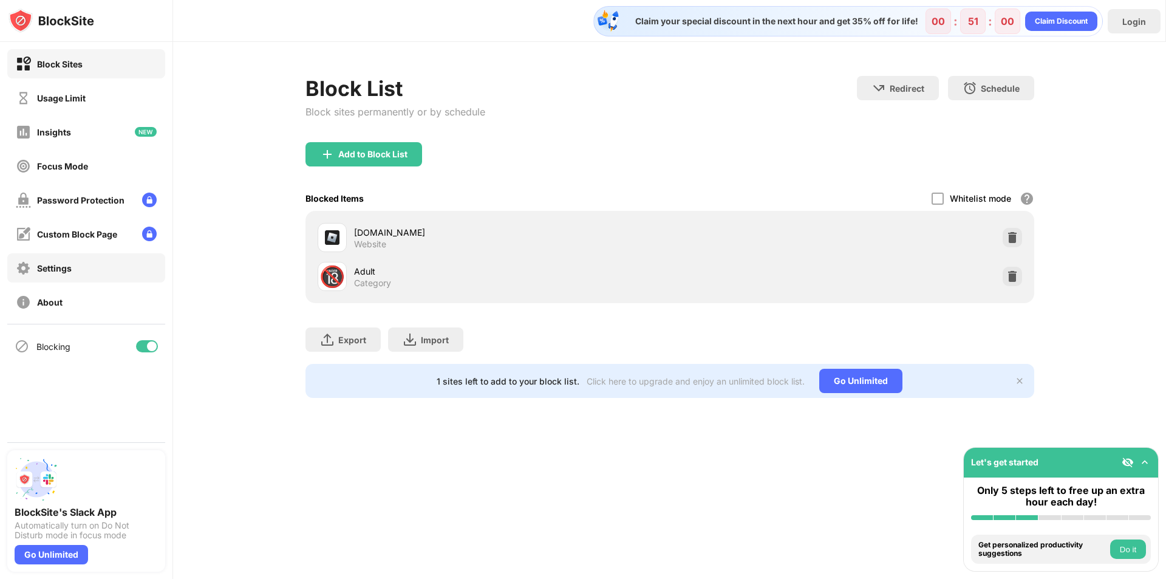
click at [92, 264] on div "Settings" at bounding box center [86, 267] width 158 height 29
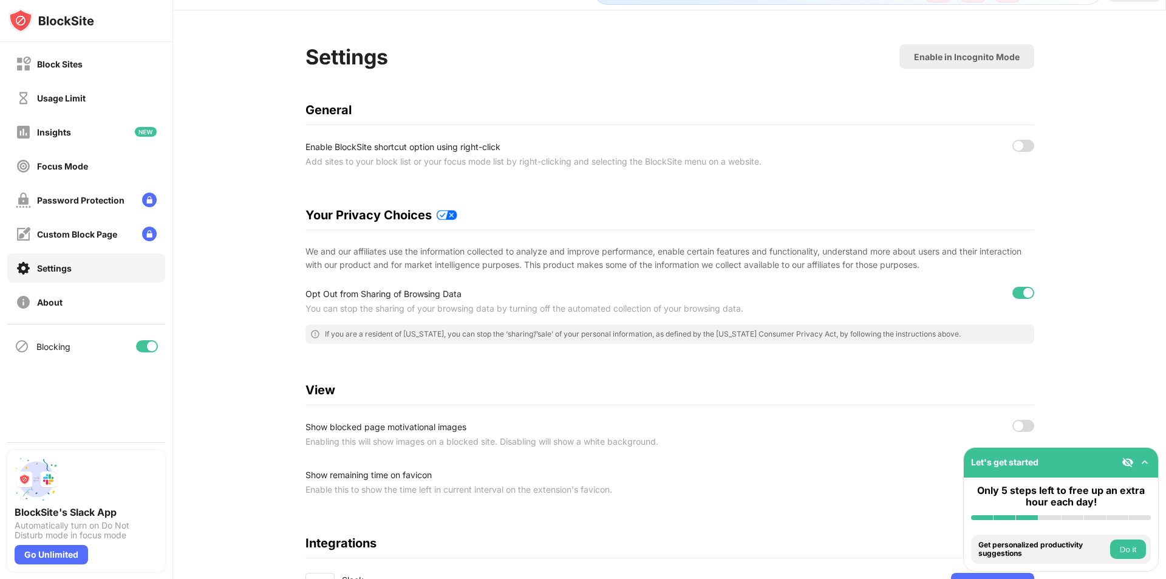
scroll to position [169, 0]
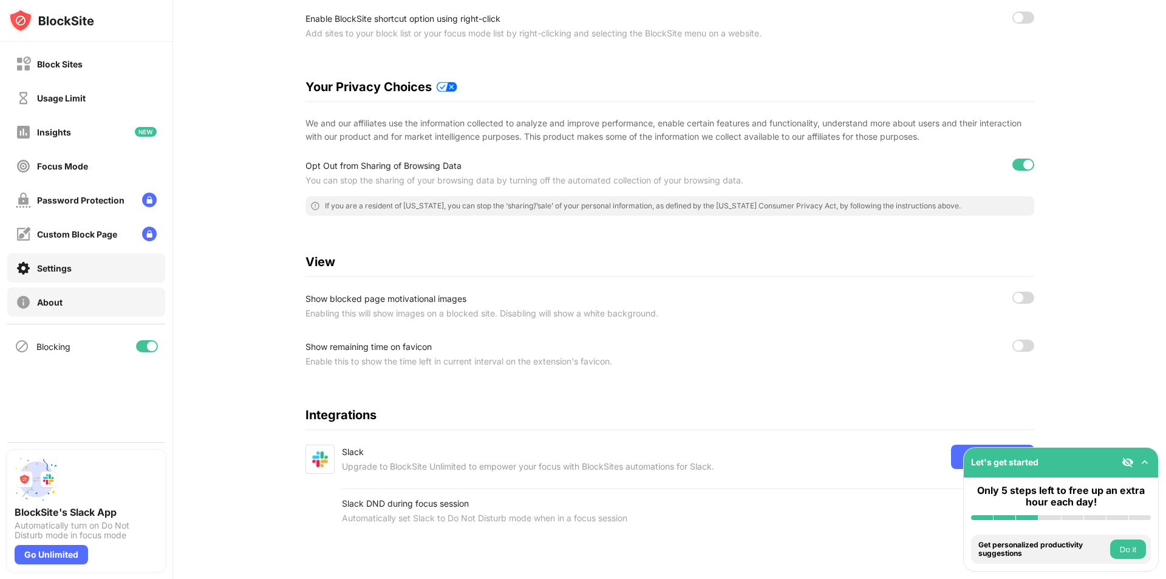
click at [69, 307] on div "About" at bounding box center [86, 301] width 158 height 29
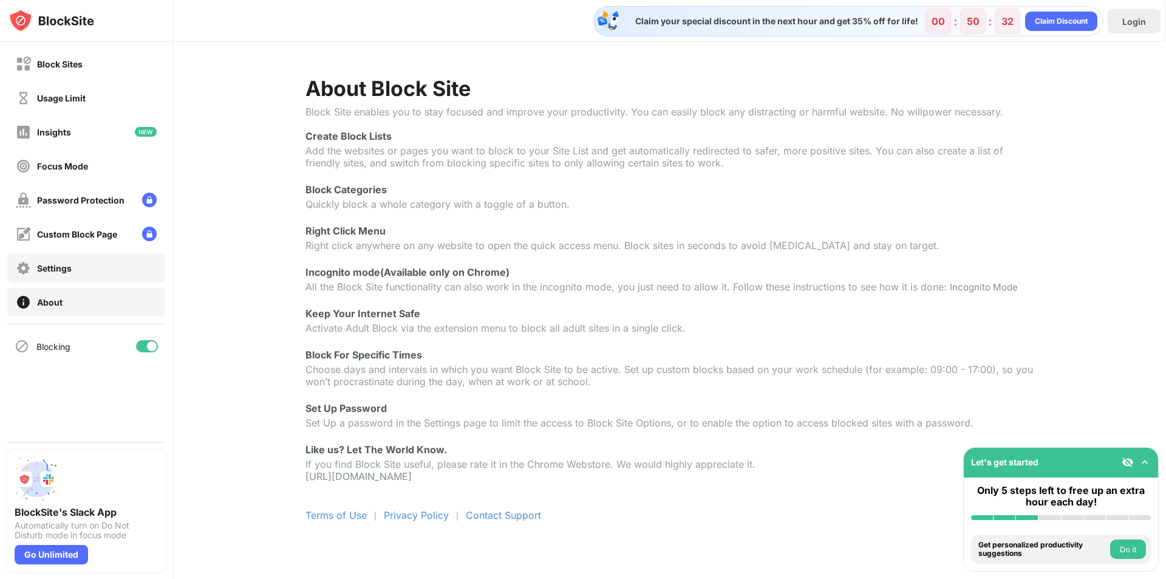
click at [112, 279] on div "Settings" at bounding box center [86, 267] width 158 height 29
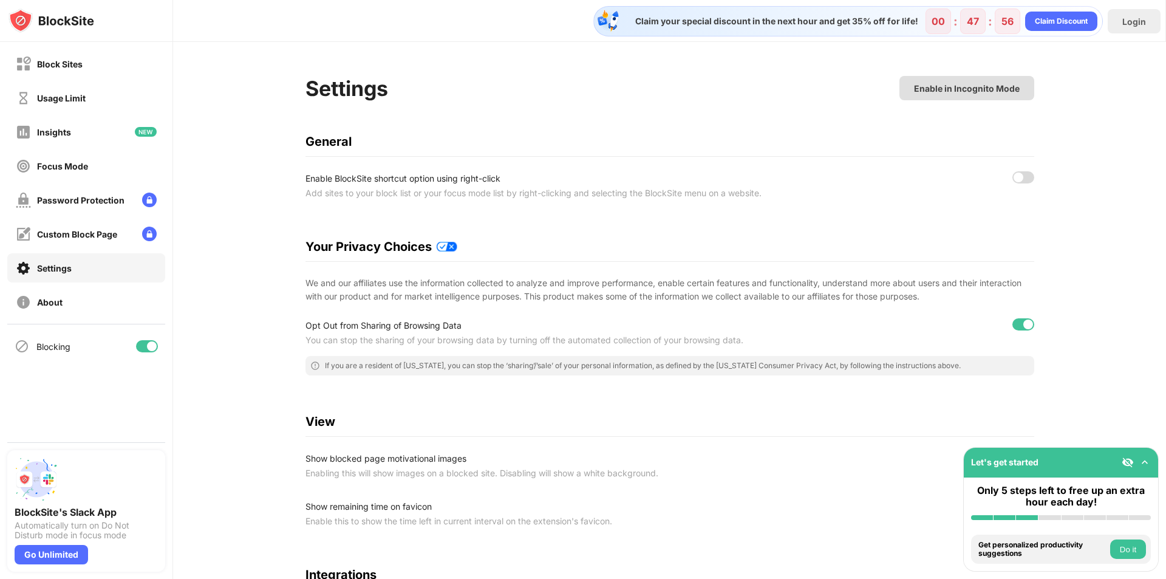
click at [963, 77] on div "Enable in Incognito Mode" at bounding box center [966, 88] width 135 height 24
